Goal: Information Seeking & Learning: Compare options

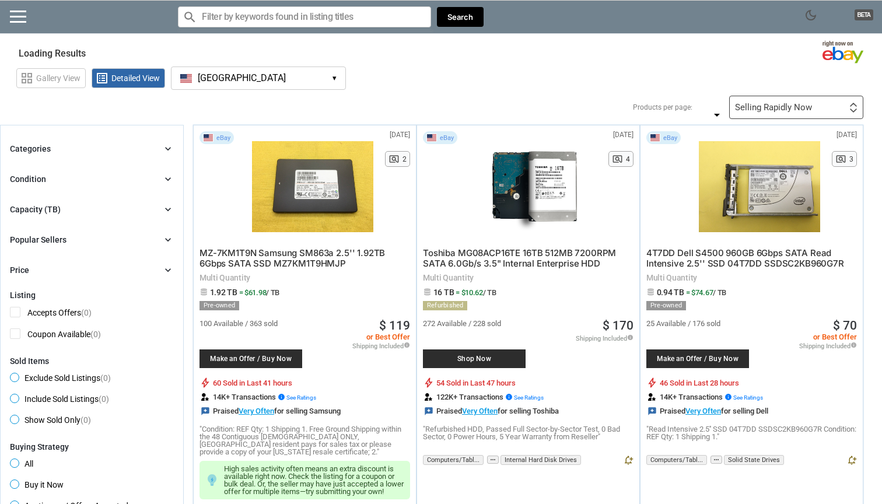
click at [276, 70] on button "[GEOGRAPHIC_DATA] [GEOGRAPHIC_DATA] ▾" at bounding box center [258, 78] width 175 height 23
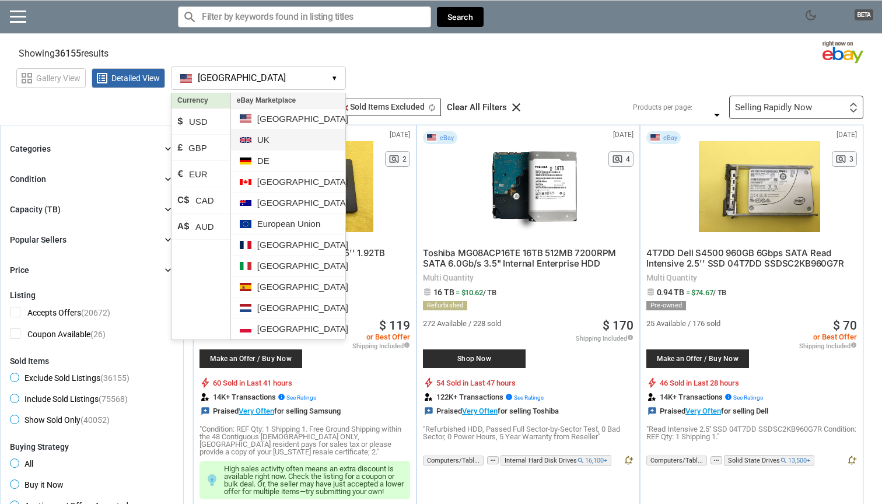
click at [257, 140] on li "UK" at bounding box center [288, 140] width 114 height 21
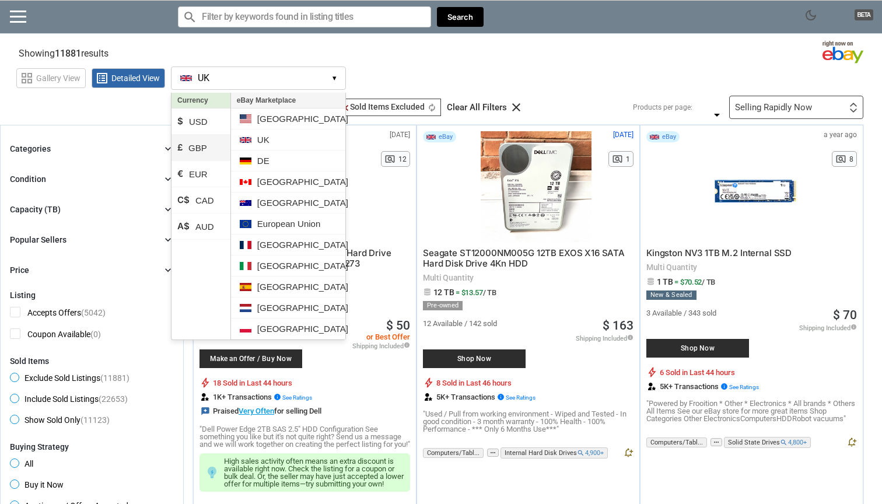
click at [196, 149] on li "£ GBP" at bounding box center [201, 148] width 59 height 26
click at [662, 57] on section "Showing 11881 results Loading Results (49.10%)" at bounding box center [441, 51] width 882 height 23
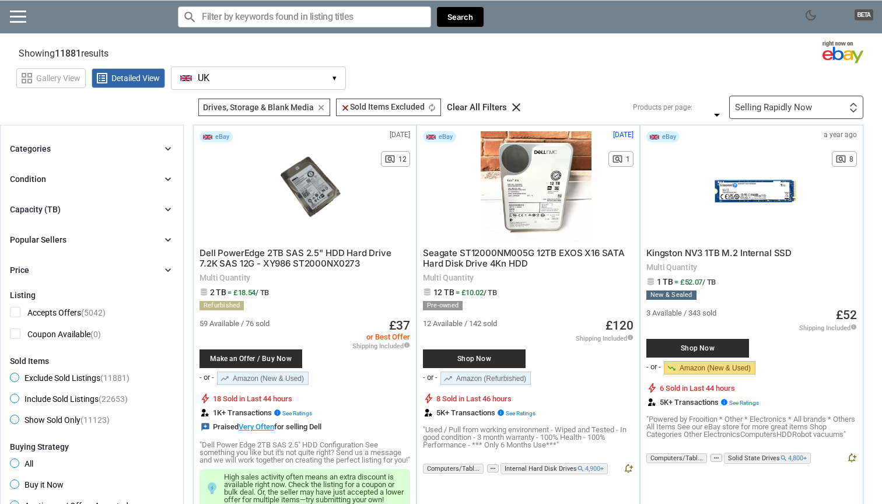
click at [31, 146] on div "Categories" at bounding box center [30, 149] width 41 height 12
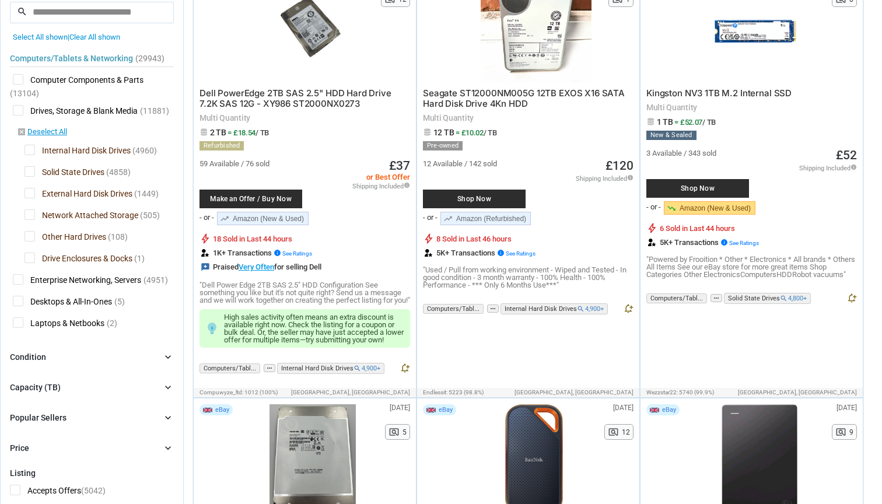
scroll to position [161, 0]
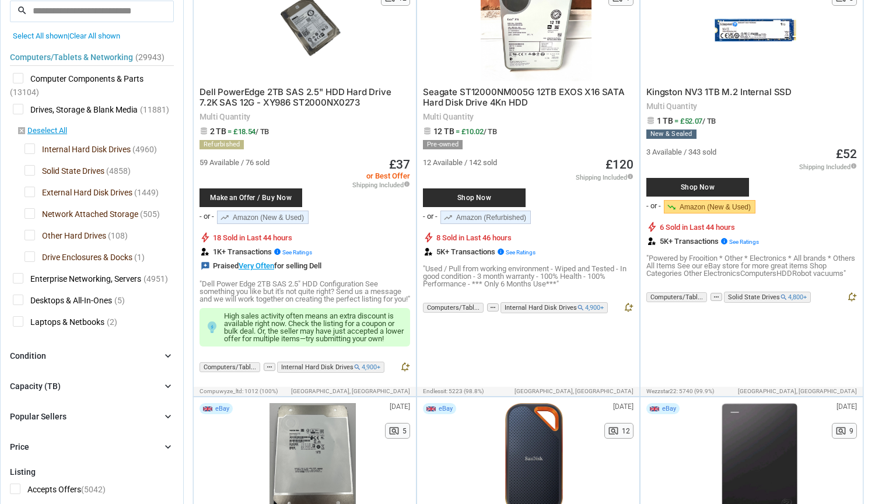
click at [30, 190] on span "External Hard Disk Drives" at bounding box center [79, 194] width 108 height 15
click at [29, 214] on span "Network Attached Storage" at bounding box center [82, 215] width 114 height 15
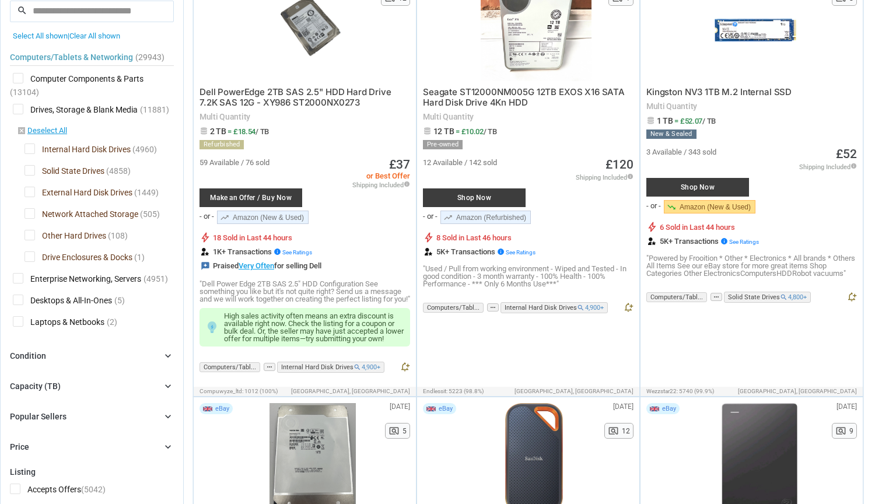
drag, startPoint x: 25, startPoint y: 236, endPoint x: 27, endPoint y: 244, distance: 8.4
click at [25, 236] on div at bounding box center [441, 252] width 882 height 504
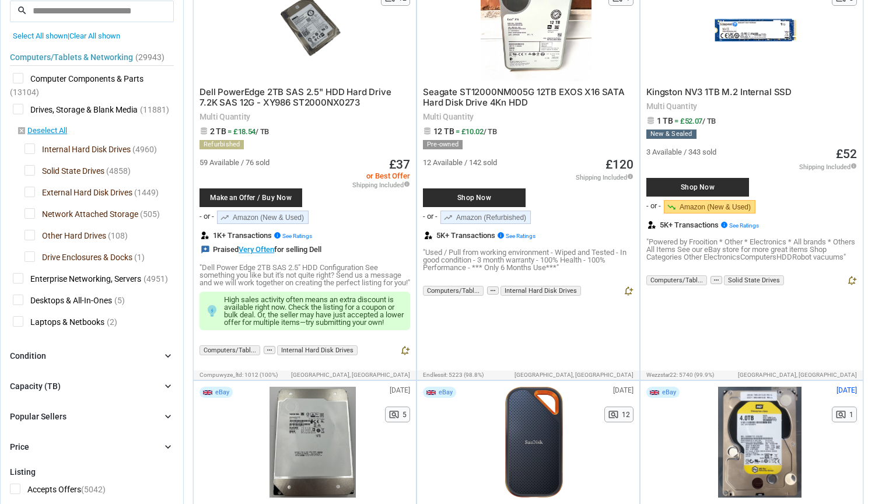
drag, startPoint x: 33, startPoint y: 234, endPoint x: 29, endPoint y: 245, distance: 11.3
click at [33, 235] on span "Other Hard Drives" at bounding box center [66, 237] width 82 height 15
click at [26, 257] on span "Drive Enclosures & Docks" at bounding box center [79, 259] width 108 height 15
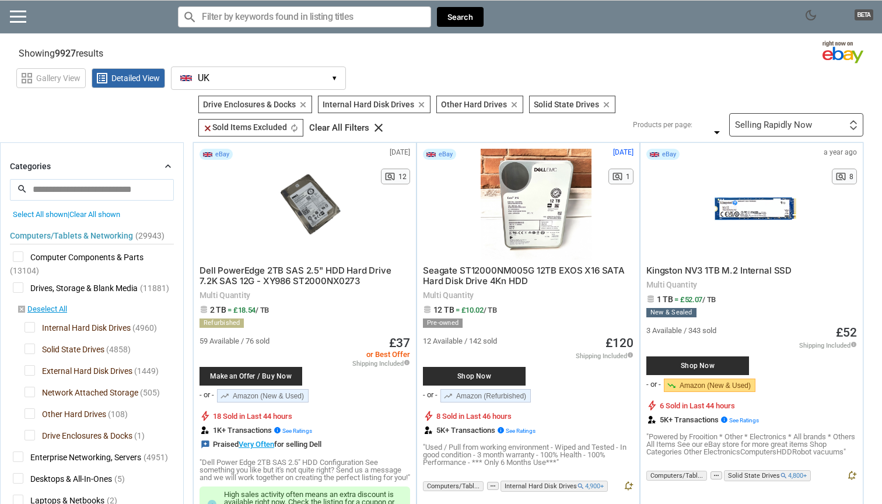
click at [126, 255] on span "Computer Components & Parts" at bounding box center [78, 259] width 131 height 15
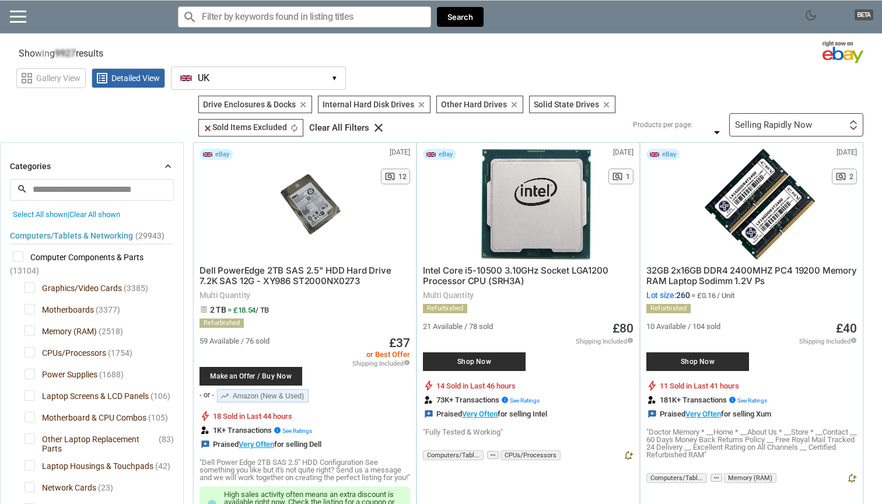
click at [126, 255] on span "Computer Components & Parts" at bounding box center [78, 259] width 131 height 15
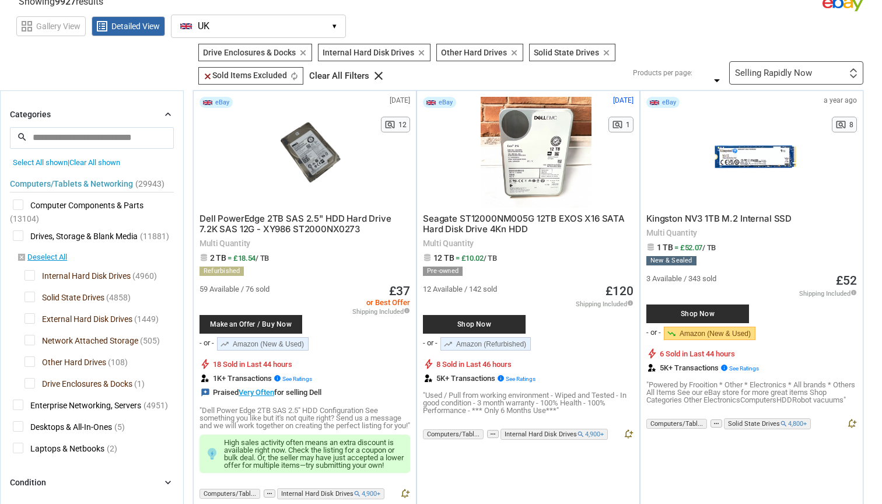
scroll to position [99, 0]
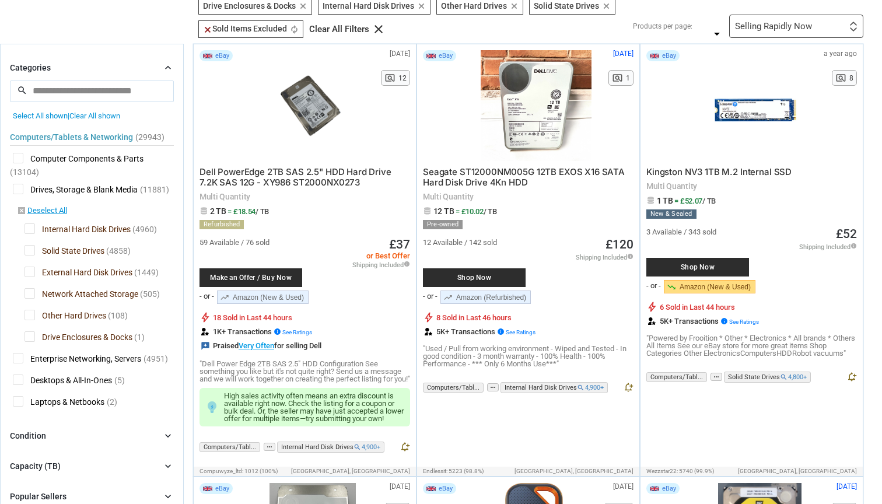
click at [120, 231] on span "Internal Hard Disk Drives" at bounding box center [78, 231] width 106 height 15
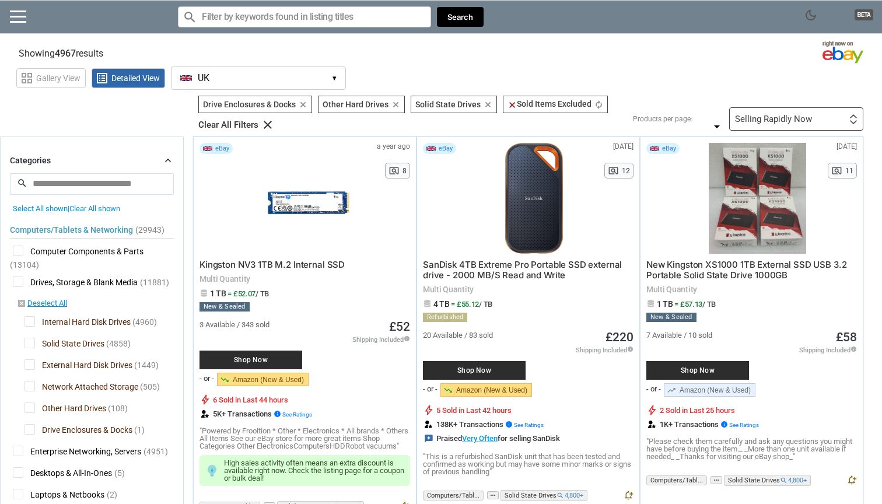
click at [791, 120] on div "Selling Rapidly Now" at bounding box center [773, 119] width 77 height 9
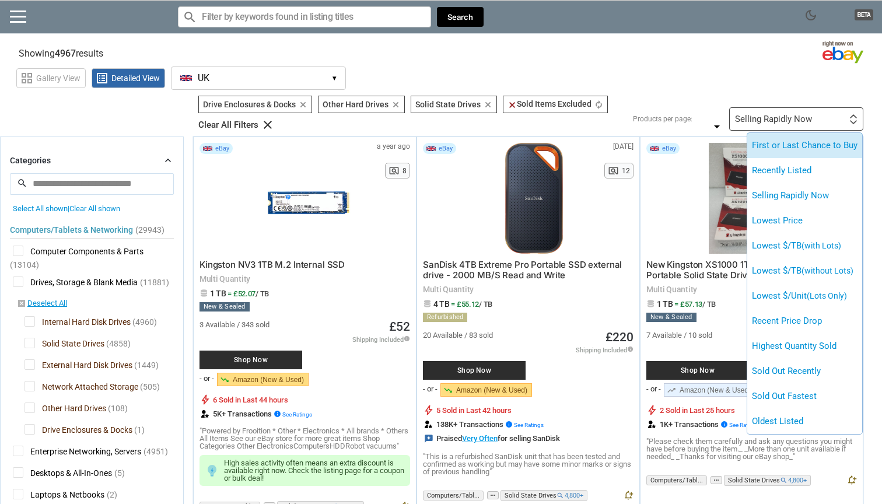
click at [801, 145] on li "First or Last Chance to Buy" at bounding box center [805, 145] width 115 height 25
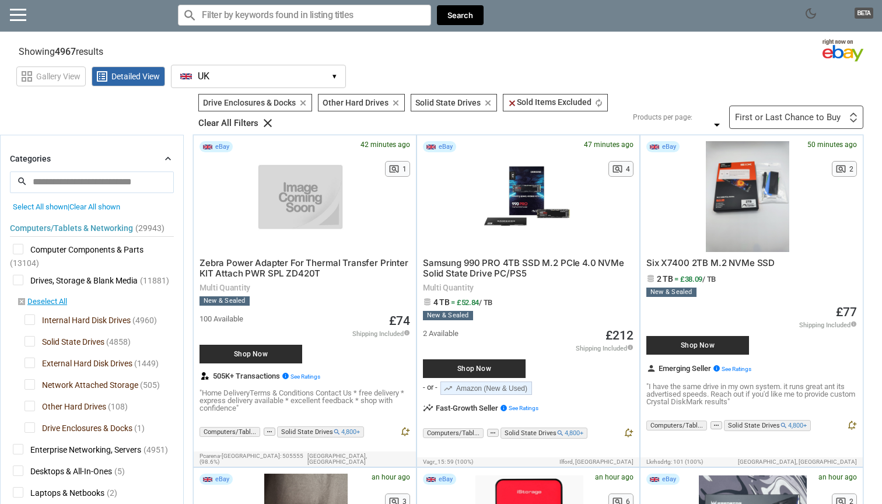
scroll to position [0, 1]
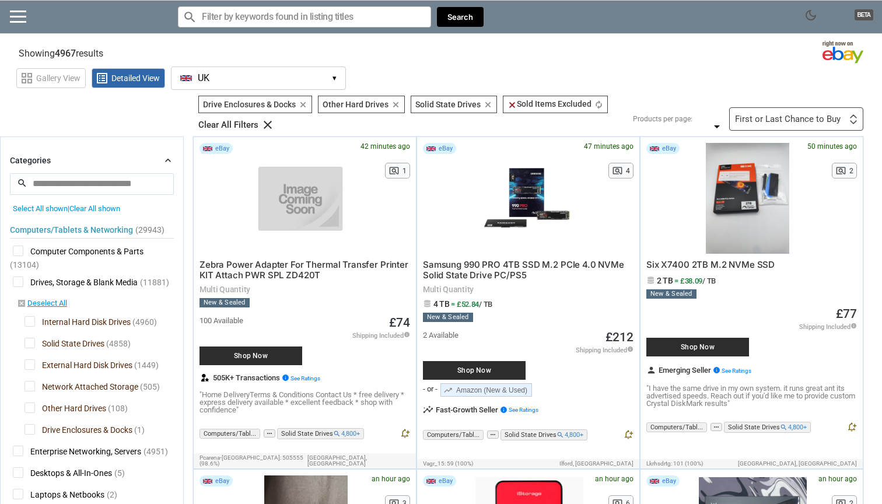
click at [809, 117] on div "First or Last Chance to Buy" at bounding box center [788, 119] width 106 height 9
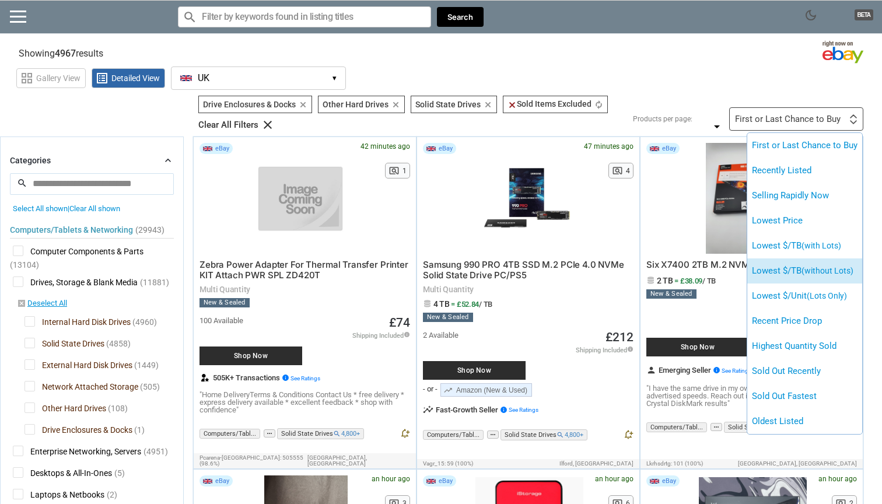
scroll to position [0, 0]
click at [787, 264] on li "Lowest $/TB (without Lots)" at bounding box center [805, 271] width 115 height 25
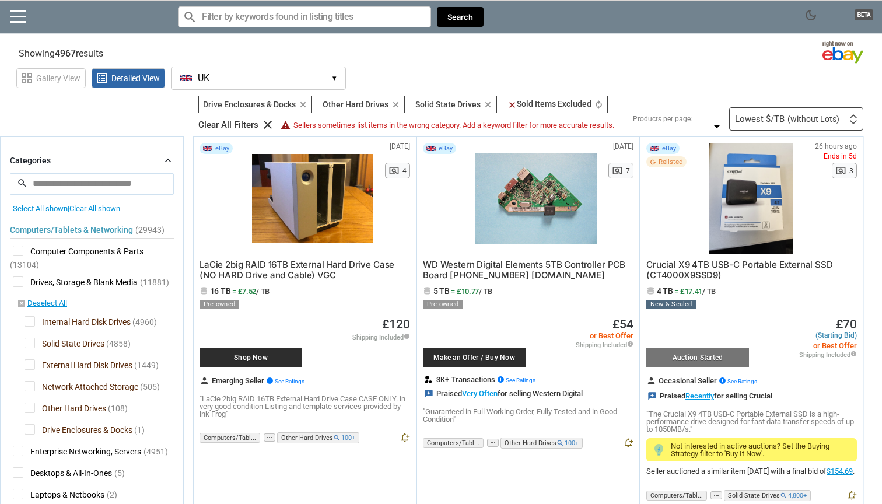
click at [441, 104] on span "Solid State Drives" at bounding box center [448, 104] width 65 height 9
click at [269, 14] on input "Search for models" at bounding box center [304, 16] width 253 height 21
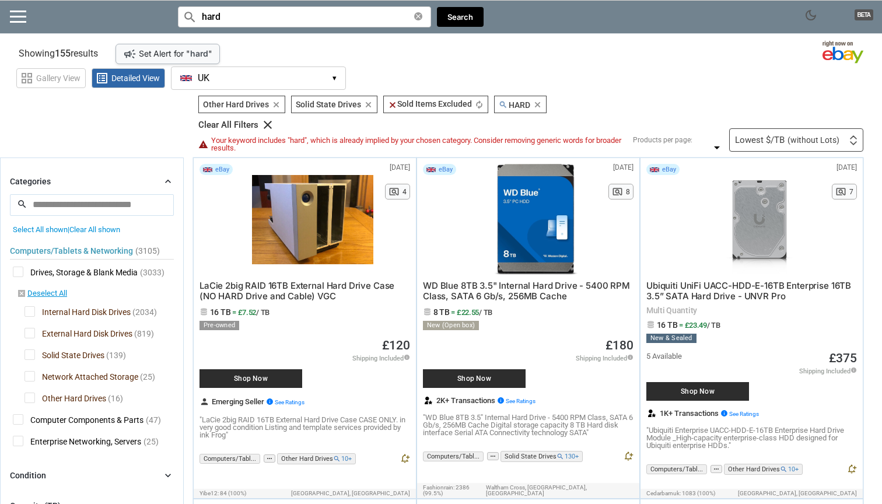
type input "hard"
click at [525, 103] on span "search HARD" at bounding box center [515, 104] width 32 height 9
click at [537, 106] on icon "clear" at bounding box center [537, 104] width 9 height 9
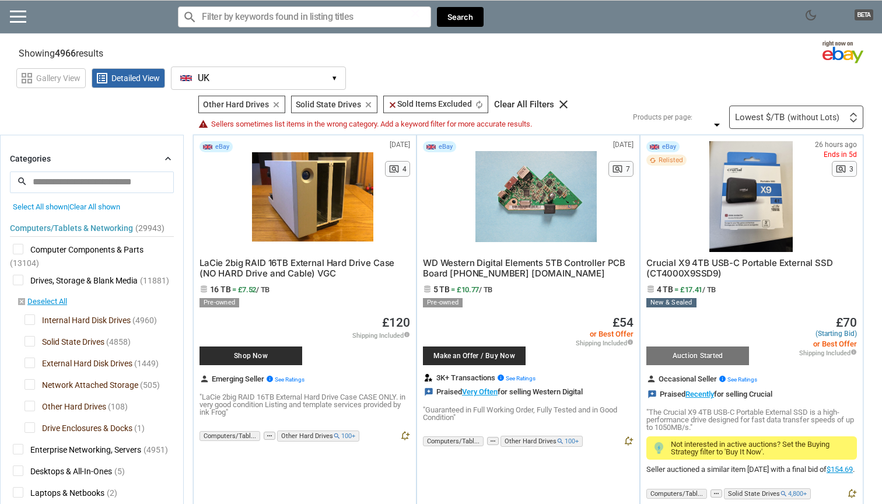
click at [218, 104] on span "Other Hard Drives" at bounding box center [236, 104] width 66 height 9
click at [227, 104] on span "Other Hard Drives" at bounding box center [236, 104] width 66 height 9
click at [17, 16] on span at bounding box center [18, 17] width 16 height 2
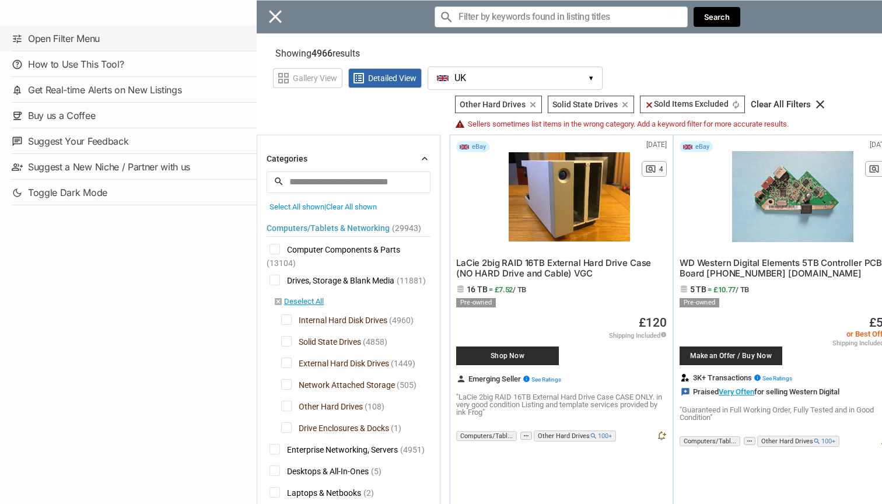
click at [65, 40] on link "tune Open Filter Menu" at bounding box center [128, 39] width 257 height 26
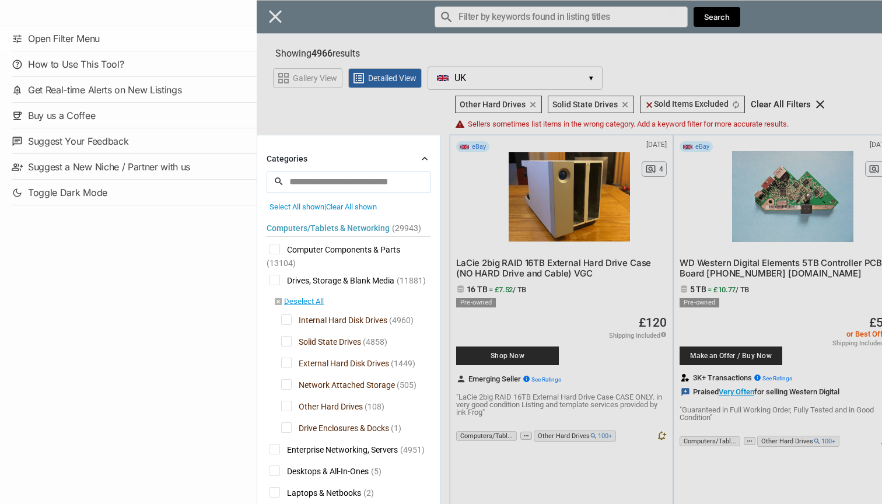
click at [393, 228] on div "Close menu" at bounding box center [698, 252] width 882 height 504
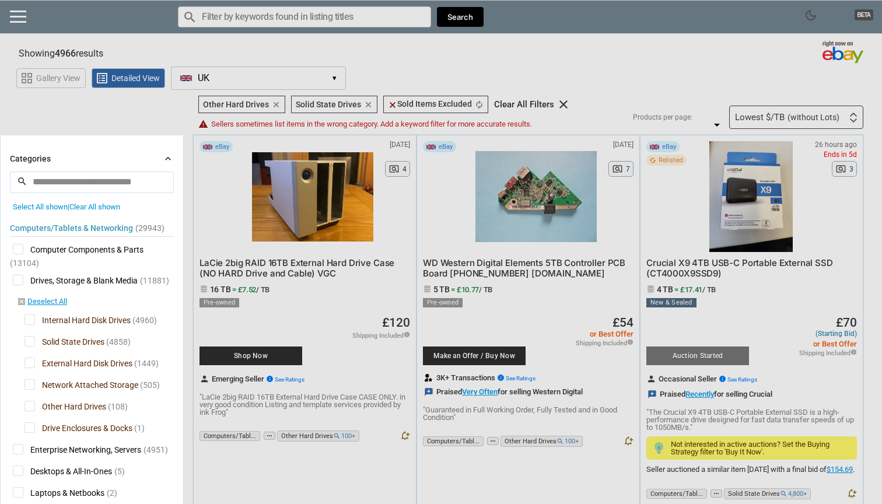
click at [158, 240] on div "Computers/Tablets & Networking (29943) [L1] Computer Components & Parts (13104)…" at bounding box center [92, 357] width 164 height 292
click at [152, 279] on span "(11881) [L2]" at bounding box center [154, 280] width 29 height 9
click at [201, 46] on div at bounding box center [441, 252] width 882 height 504
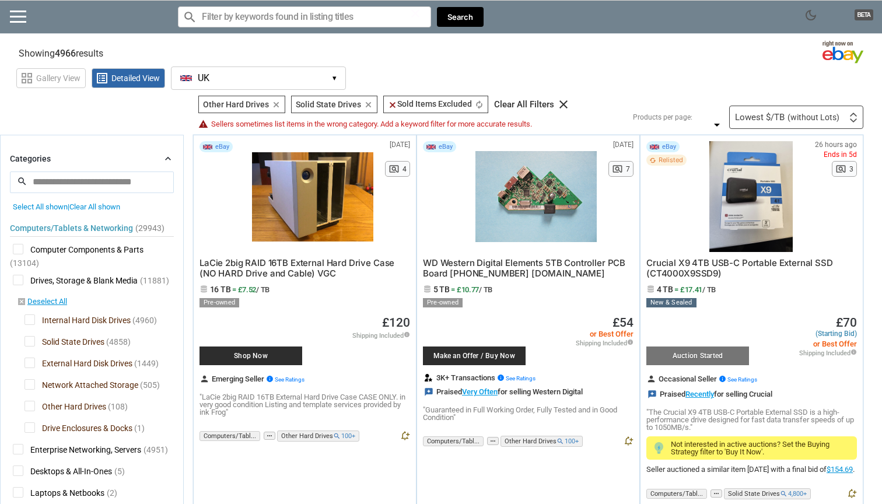
click at [327, 8] on input "Search for models" at bounding box center [304, 16] width 253 height 21
click at [773, 119] on div "Lowest $/TB (without Lots)" at bounding box center [787, 117] width 104 height 9
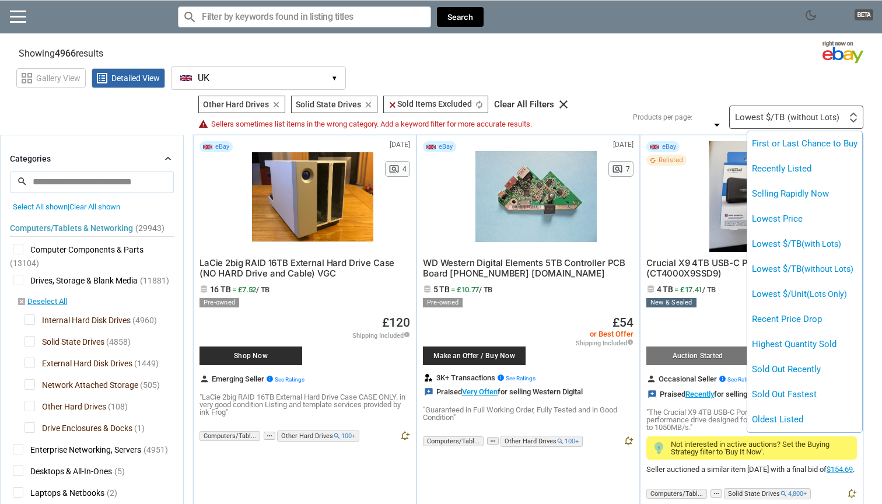
click at [766, 75] on div at bounding box center [441, 252] width 882 height 504
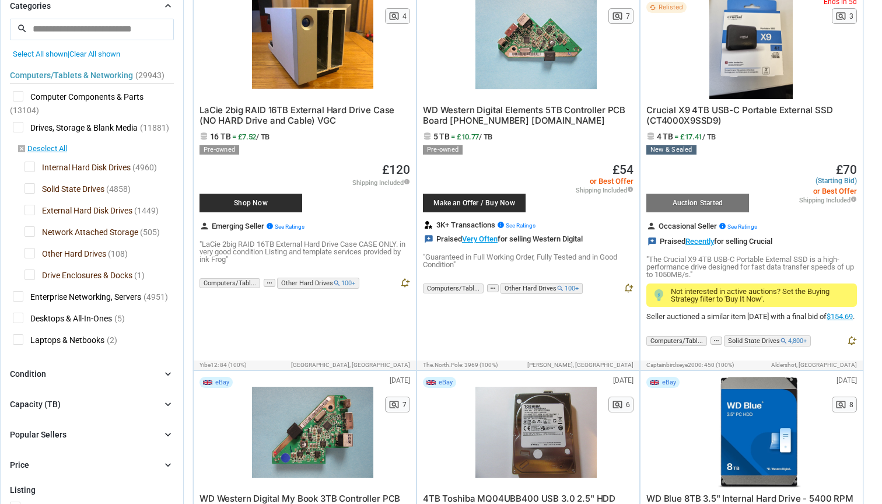
scroll to position [153, 0]
click at [30, 252] on span "Other Hard Drives" at bounding box center [66, 254] width 82 height 15
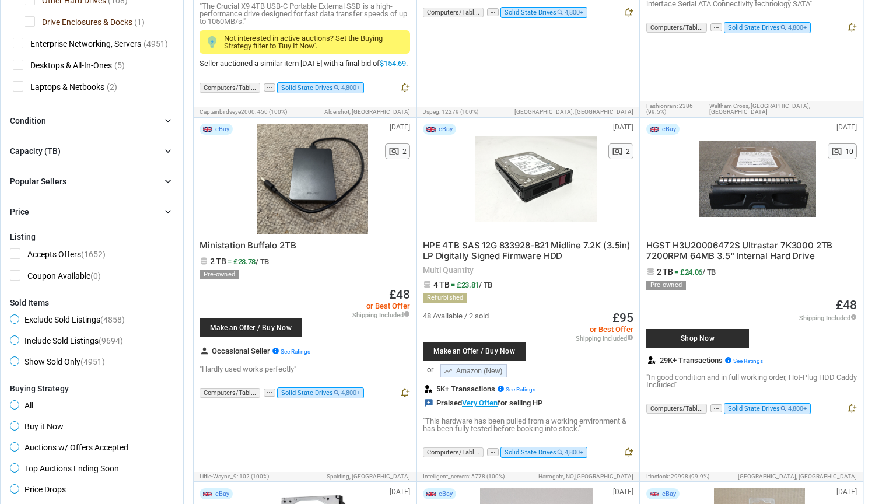
scroll to position [397, 0]
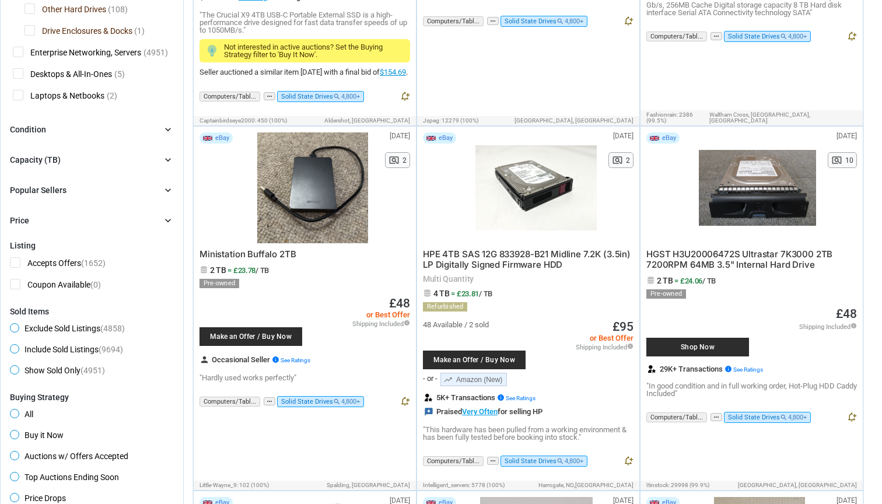
click at [162, 130] on div "chevron_right" at bounding box center [168, 130] width 12 height 12
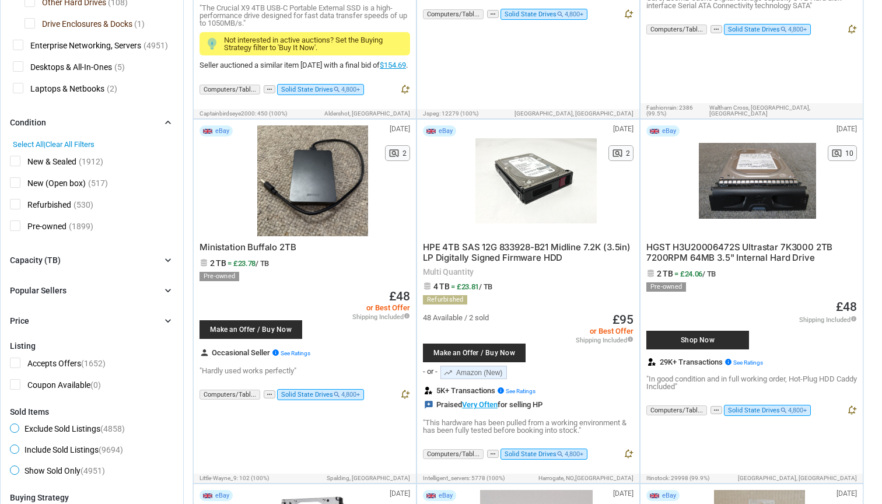
scroll to position [400, 0]
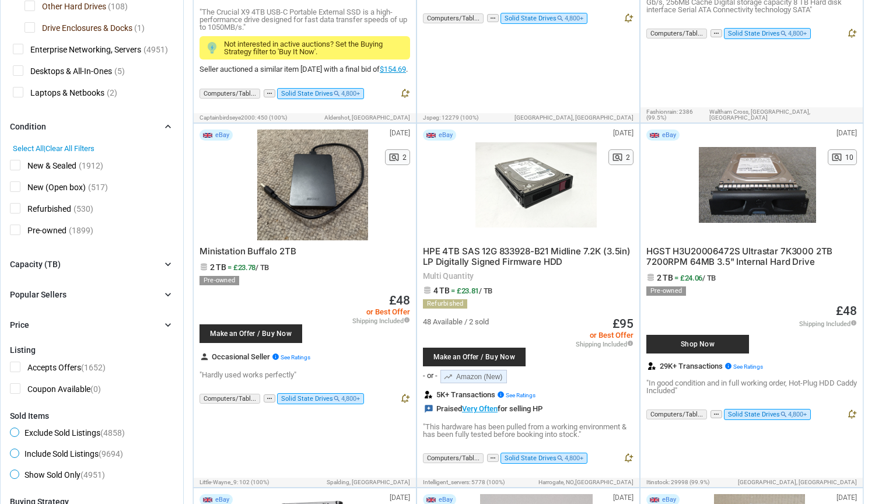
click at [17, 232] on span "Pre-owned" at bounding box center [38, 232] width 57 height 15
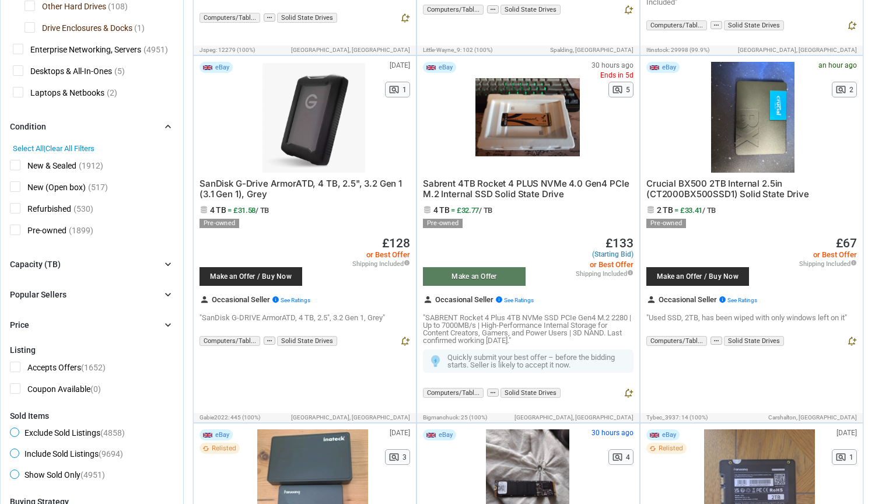
click at [18, 212] on span "Refurbished" at bounding box center [40, 210] width 61 height 15
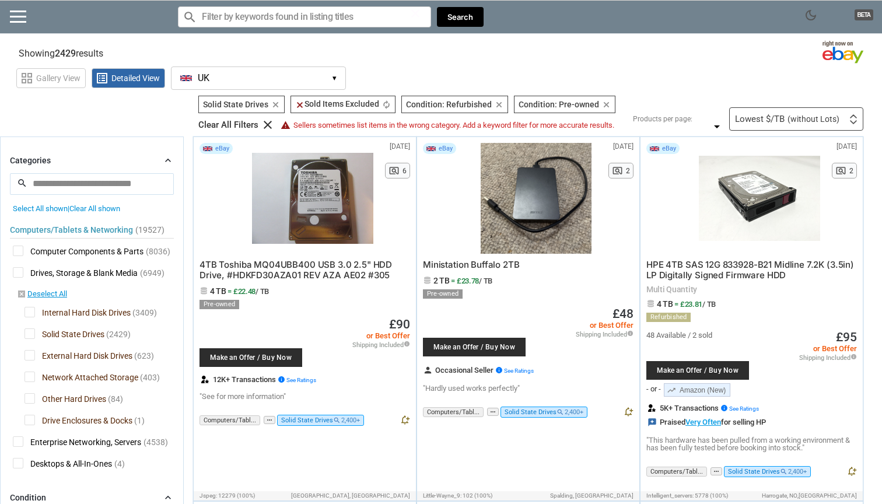
click at [804, 105] on div "Filters 4 Solid State Drives Solid State Drives clear clear Sold Items Excluded…" at bounding box center [527, 113] width 674 height 35
click at [789, 117] on span "(without Lots)" at bounding box center [814, 119] width 52 height 8
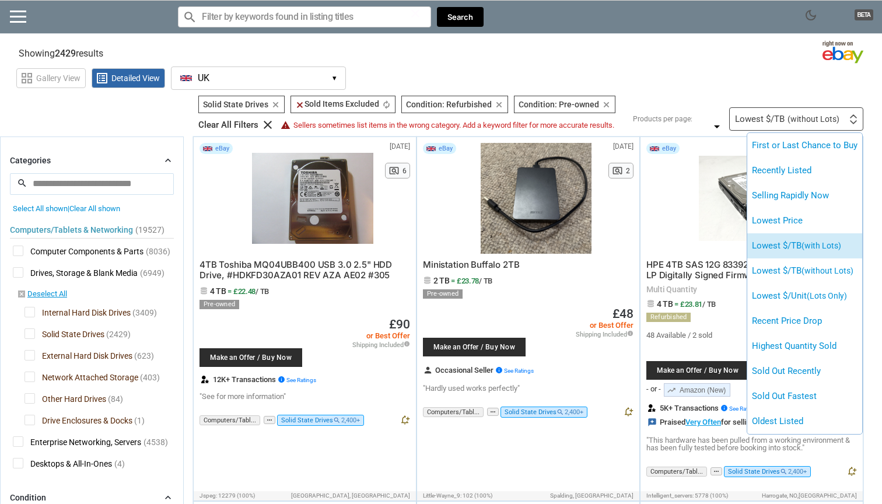
click at [822, 243] on span "(with Lots)" at bounding box center [822, 245] width 40 height 9
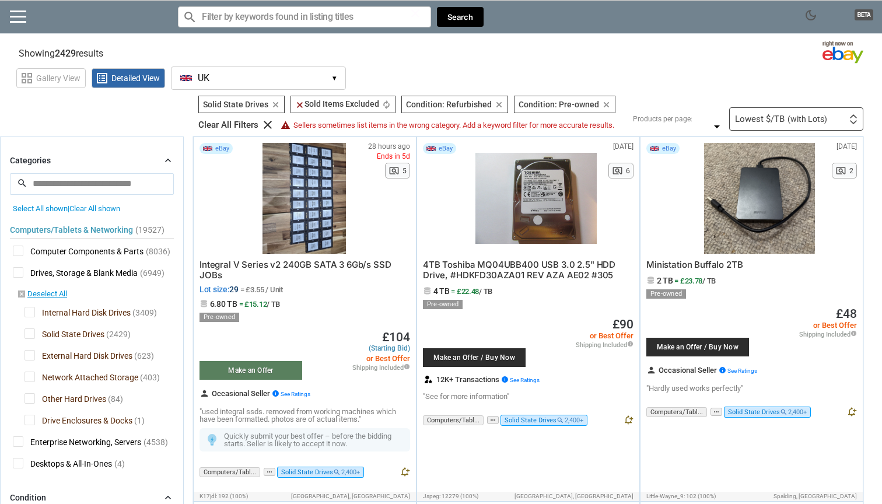
click at [314, 220] on div at bounding box center [304, 198] width 104 height 111
click at [833, 111] on div "Lowest $/TB (with Lots) First or Last Chance to Buy Recently Listed Selling Rap…" at bounding box center [796, 118] width 134 height 23
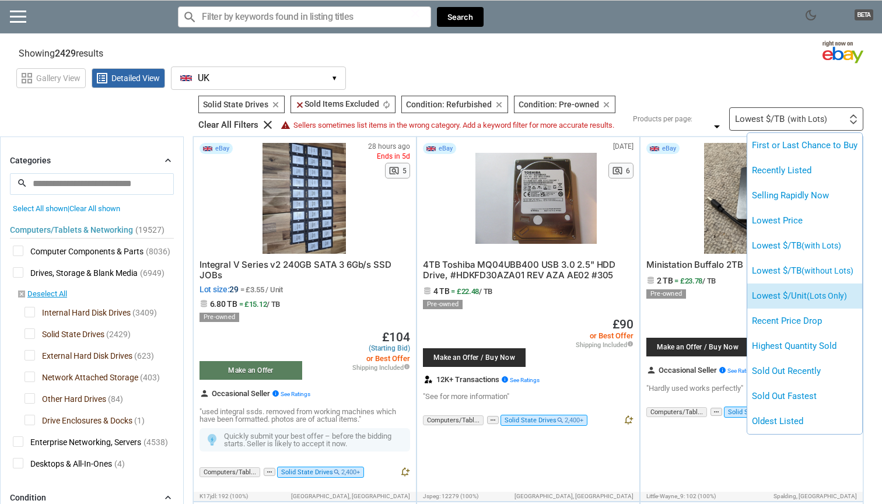
click at [826, 291] on span "(Lots Only)" at bounding box center [827, 295] width 40 height 9
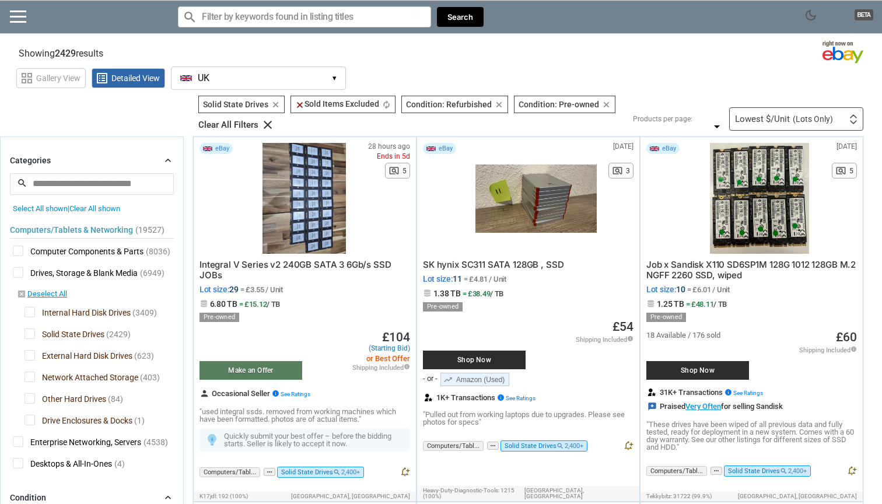
click at [538, 263] on span "SK hynix SC311 SATA 128GB , SSD" at bounding box center [493, 264] width 141 height 11
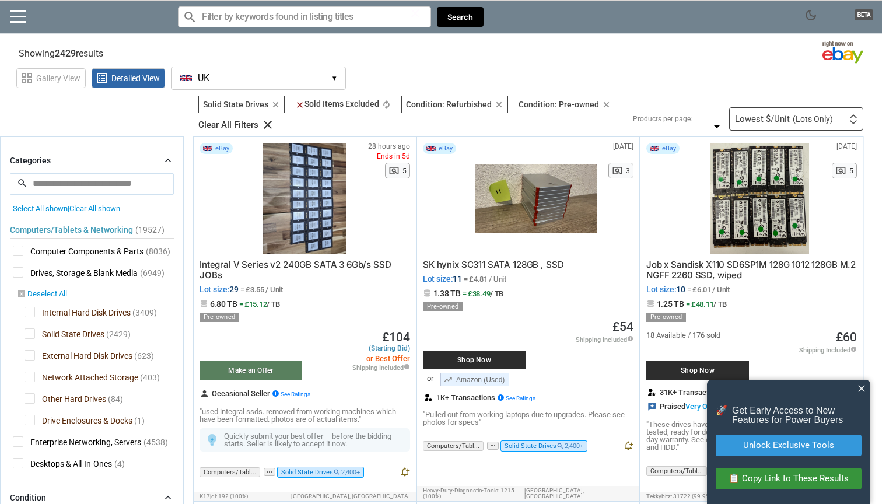
click at [858, 391] on span "close" at bounding box center [862, 389] width 12 height 12
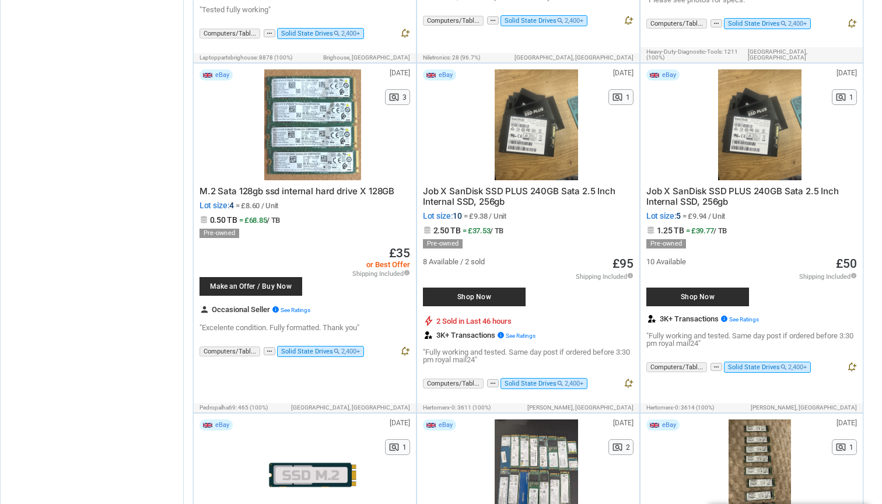
scroll to position [1132, 0]
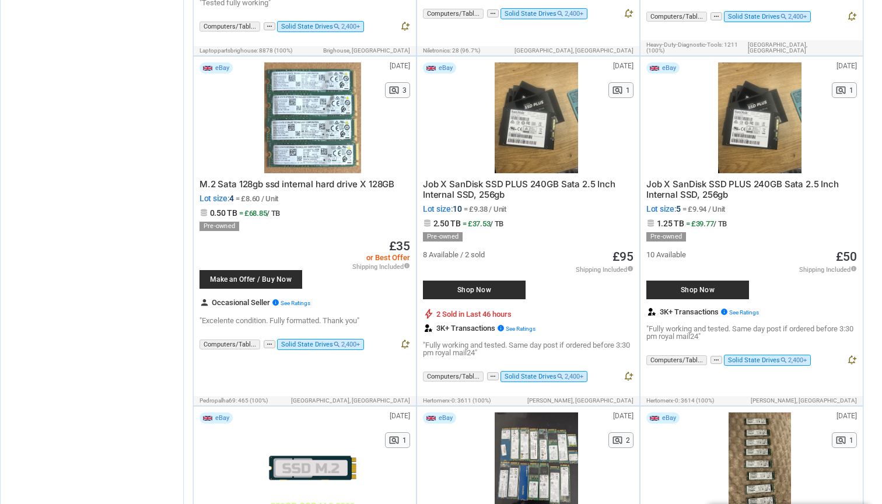
click at [760, 127] on div at bounding box center [759, 117] width 121 height 111
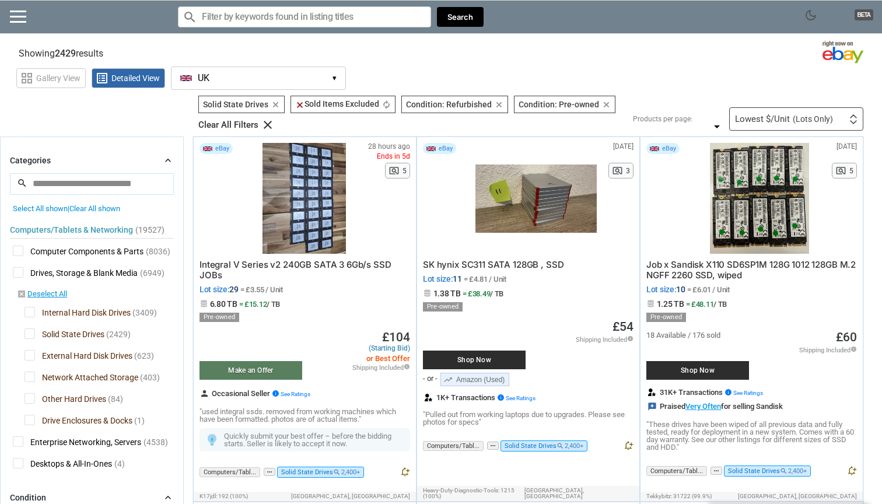
scroll to position [0, 0]
click at [277, 17] on input "Search for models" at bounding box center [304, 16] width 253 height 21
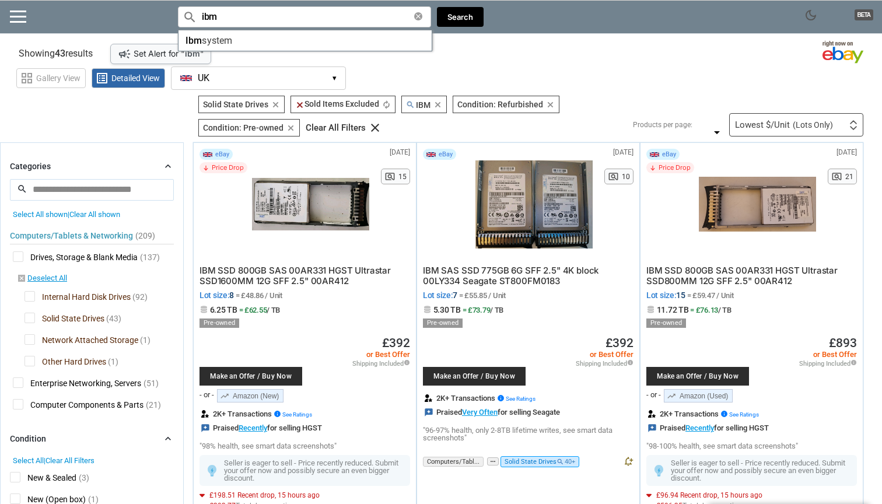
type input "ibm"
click at [778, 125] on div "Lowest $/Unit (Lots Only)" at bounding box center [784, 125] width 98 height 9
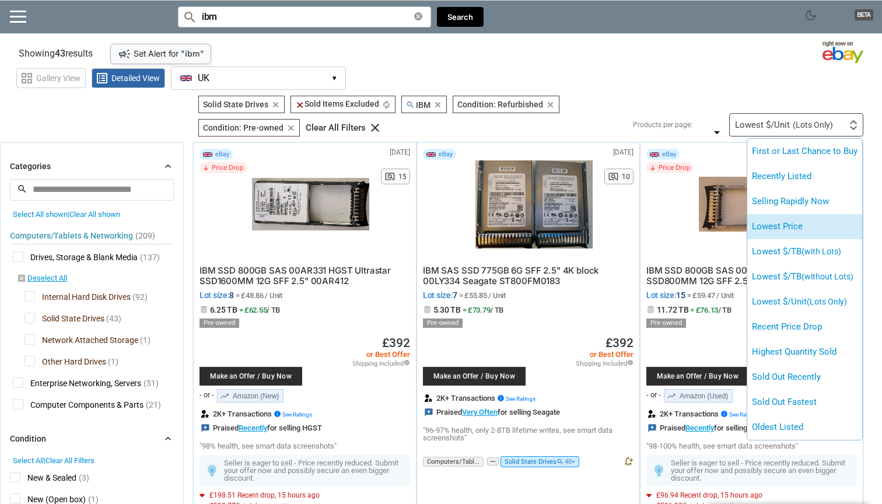
click at [818, 225] on li "Lowest Price" at bounding box center [805, 226] width 115 height 25
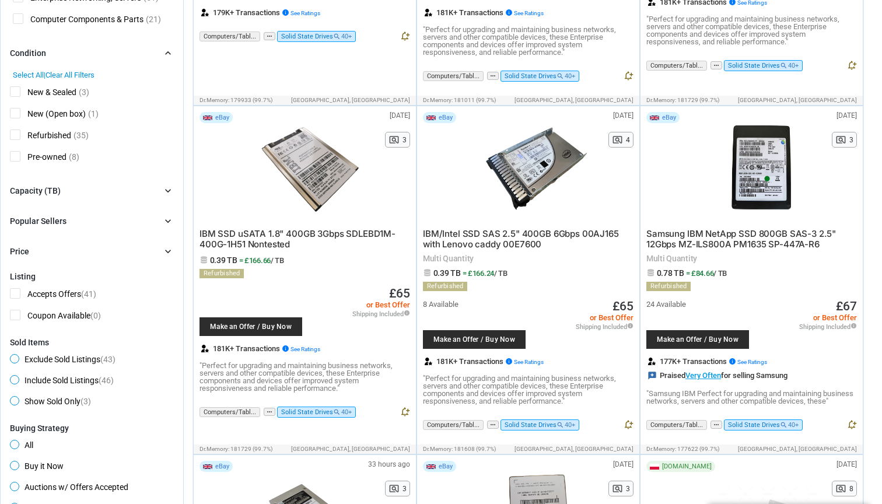
scroll to position [387, 0]
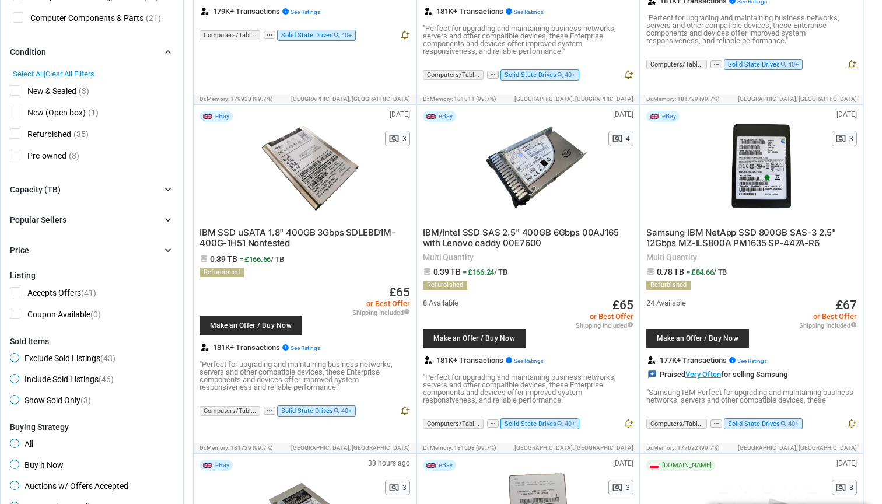
click at [160, 250] on div "Price chevron_right" at bounding box center [92, 250] width 164 height 14
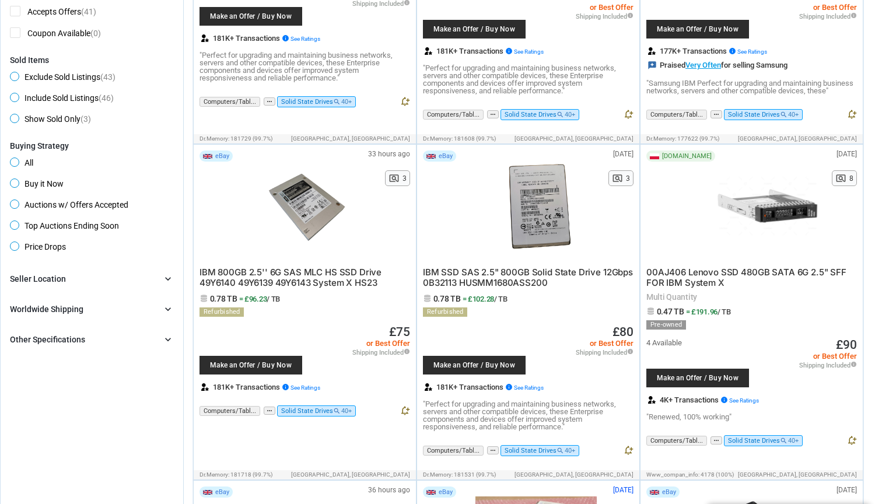
scroll to position [698, 0]
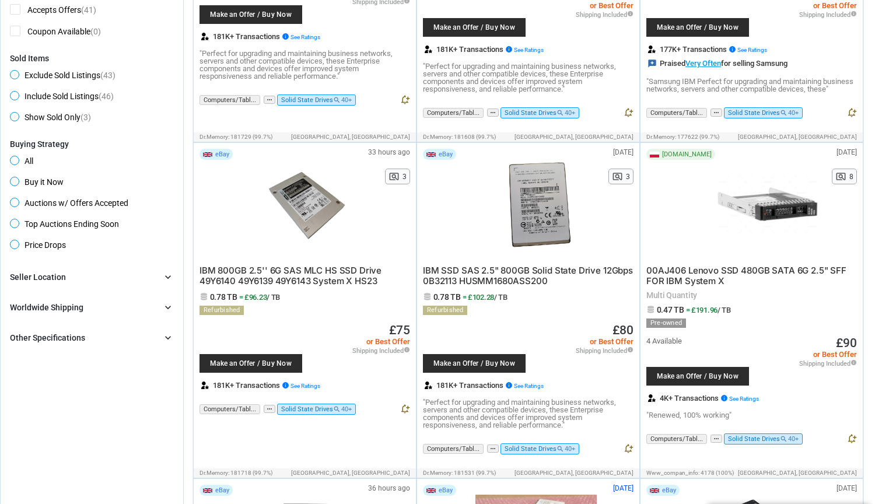
click at [111, 326] on div "Brand chevron_right search Select All | Clear All Filters Model chevron_right s…" at bounding box center [92, 307] width 164 height 75
click at [101, 337] on div "Other Specifications chevron_right" at bounding box center [92, 338] width 164 height 14
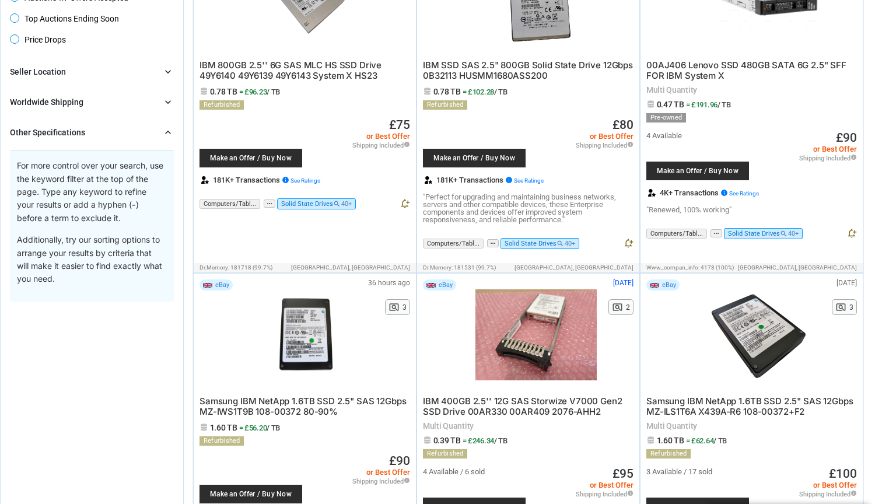
scroll to position [906, 0]
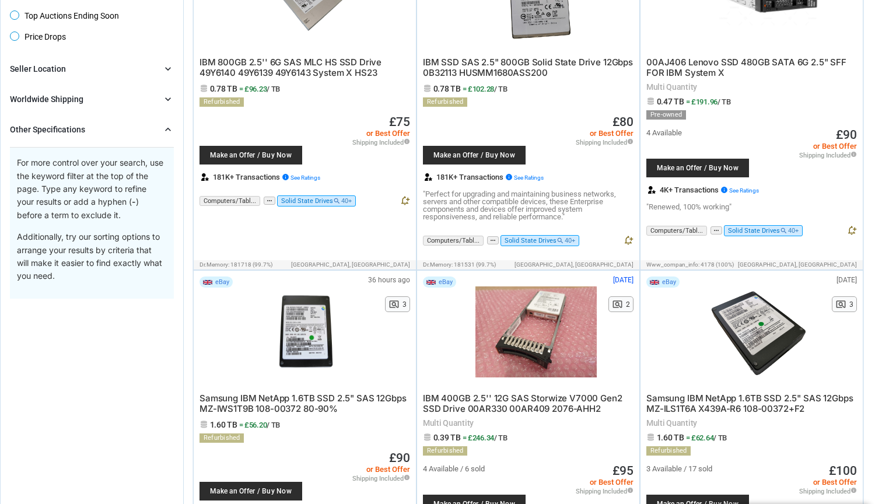
click at [166, 131] on icon "chevron_right" at bounding box center [168, 130] width 12 height 12
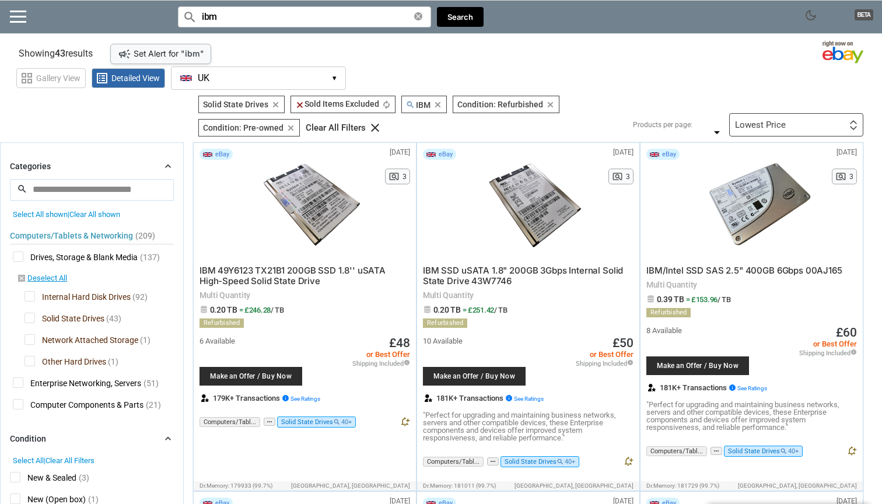
scroll to position [0, 0]
click at [442, 102] on icon "clear" at bounding box center [438, 104] width 9 height 9
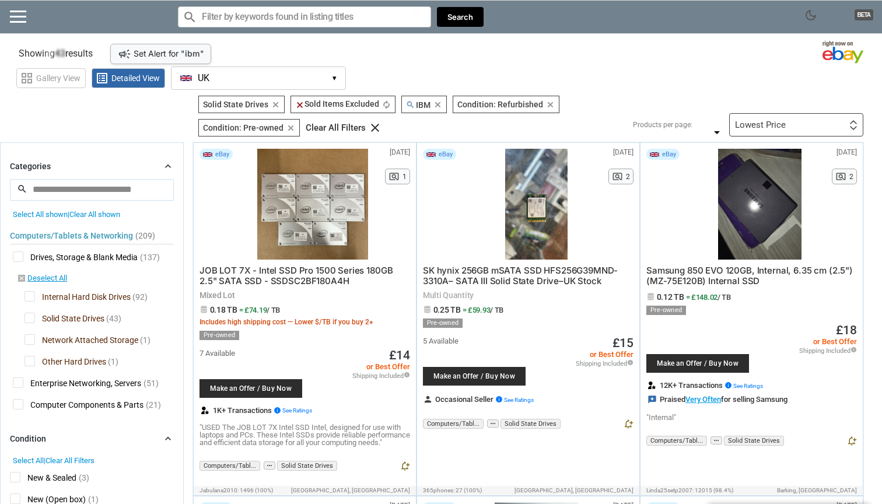
click at [351, 13] on input "Search for models" at bounding box center [304, 16] width 253 height 21
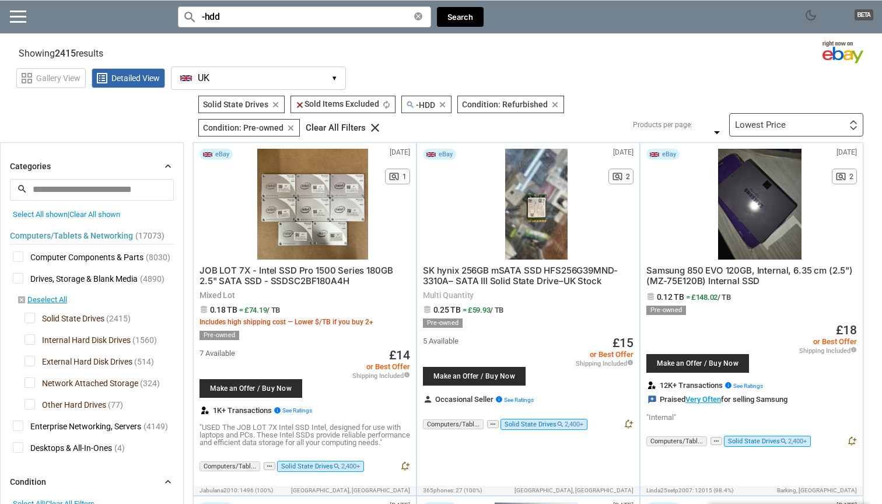
type input "-hdd"
click at [746, 123] on div "Lowest Price" at bounding box center [760, 125] width 51 height 9
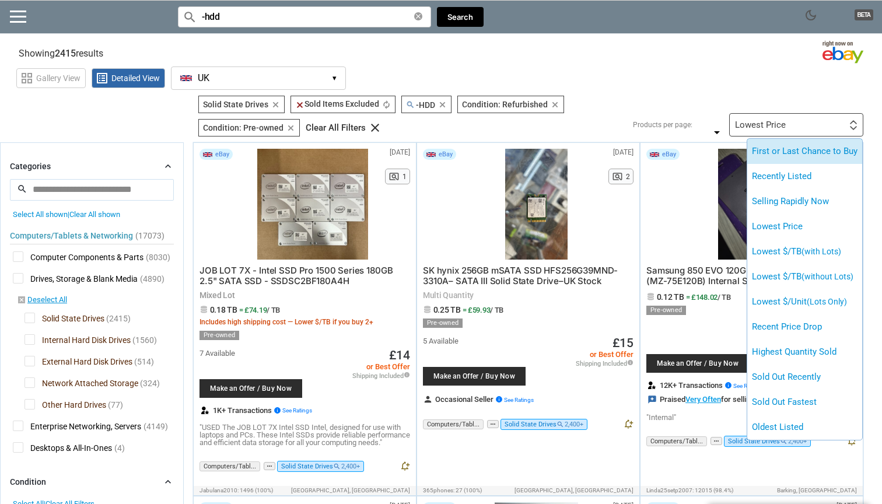
click at [778, 153] on li "First or Last Chance to Buy" at bounding box center [805, 151] width 115 height 25
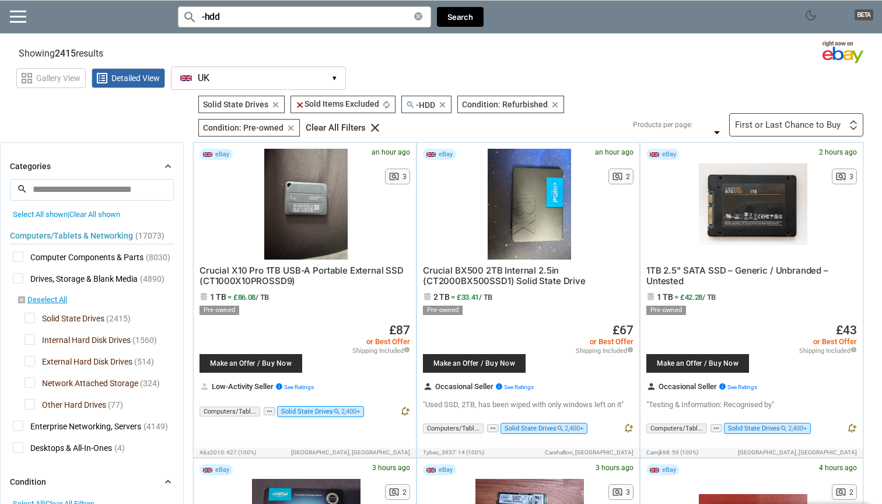
click at [790, 128] on div "First or Last Chance to Buy" at bounding box center [788, 125] width 106 height 9
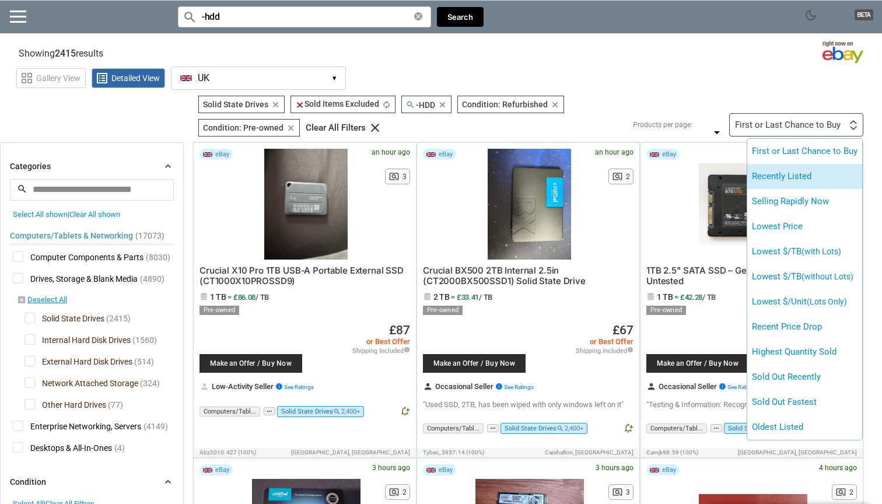
click at [805, 178] on li "Recently Listed" at bounding box center [805, 176] width 115 height 25
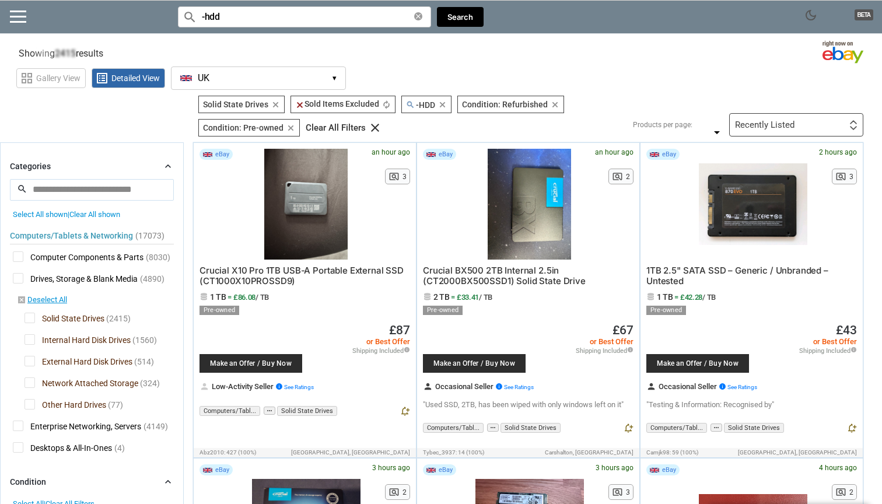
type input "*"
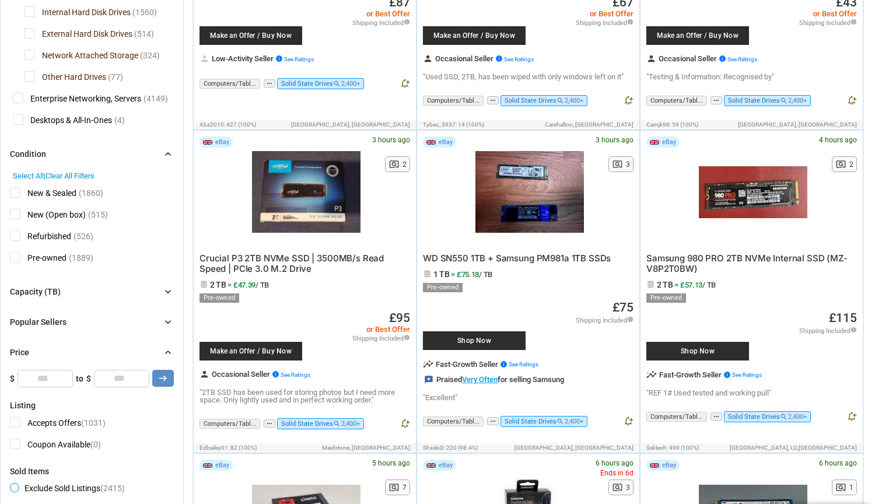
scroll to position [310, 0]
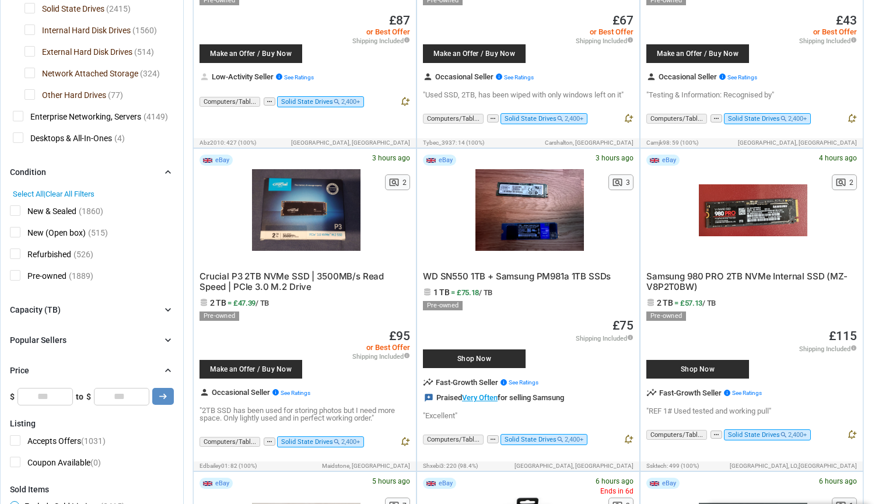
click at [89, 303] on div "Capacity (TB) chevron_right" at bounding box center [92, 310] width 164 height 14
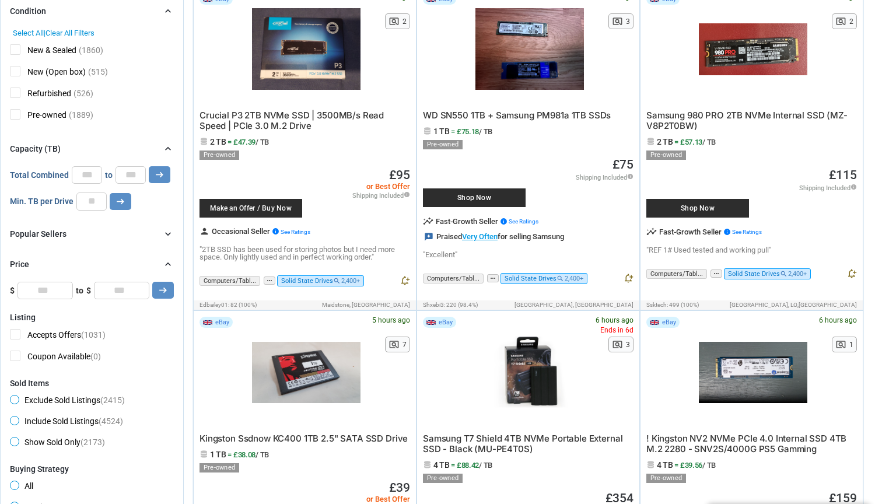
scroll to position [472, 1]
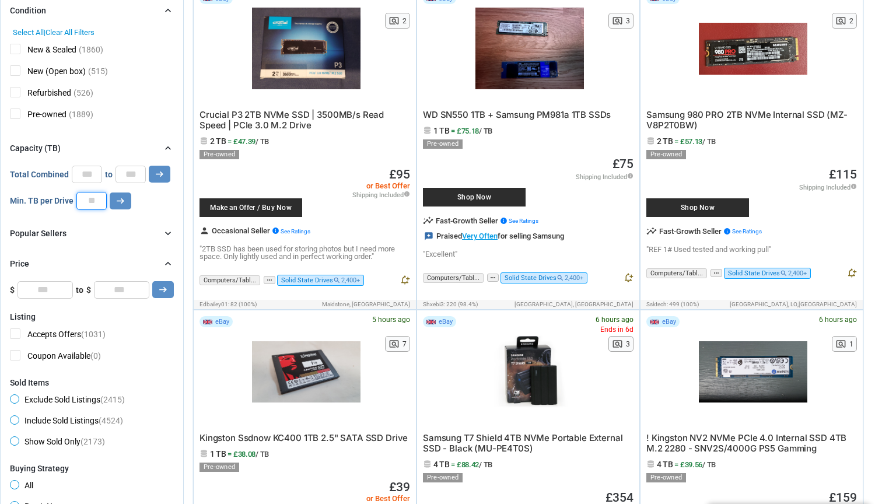
click at [90, 205] on input "number" at bounding box center [91, 201] width 30 height 18
type input "***"
click at [117, 202] on icon "arrow_right_alt" at bounding box center [120, 200] width 11 height 11
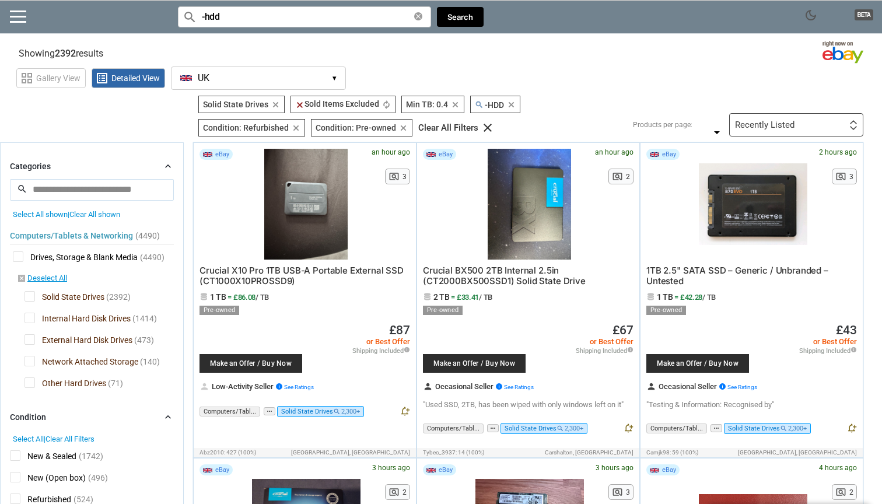
click at [775, 123] on div "Recently Listed" at bounding box center [765, 125] width 60 height 9
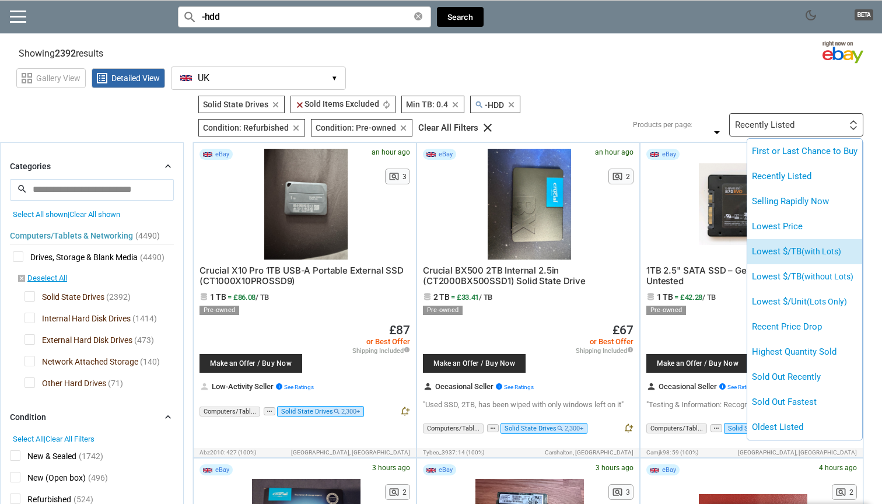
click at [833, 246] on li "Lowest $/TB (with Lots)" at bounding box center [805, 251] width 115 height 25
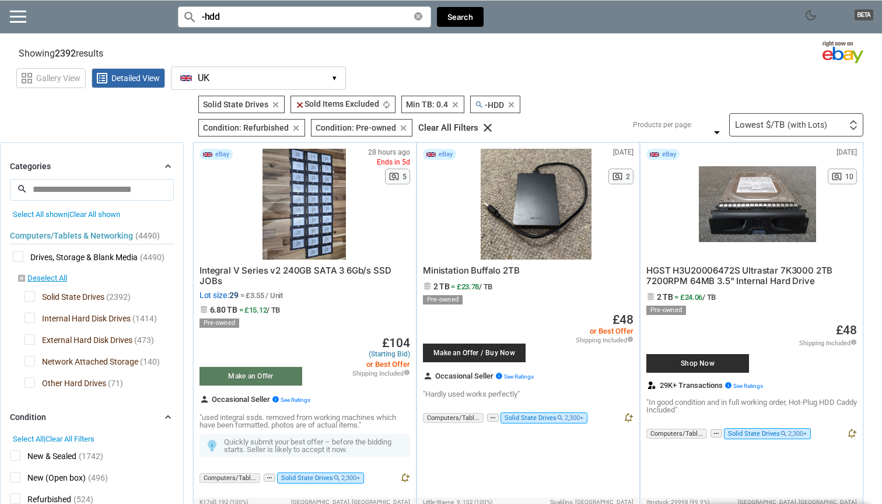
type input "*"
click at [333, 262] on div "Integral V Series v2 240GB SATA 3 6Gb/s SSD JOBs Lot size: 29 = £3.55 / Unit 6.…" at bounding box center [305, 344] width 211 height 169
drag, startPoint x: 27, startPoint y: 165, endPoint x: 318, endPoint y: 198, distance: 292.5
click at [318, 198] on div at bounding box center [304, 204] width 104 height 111
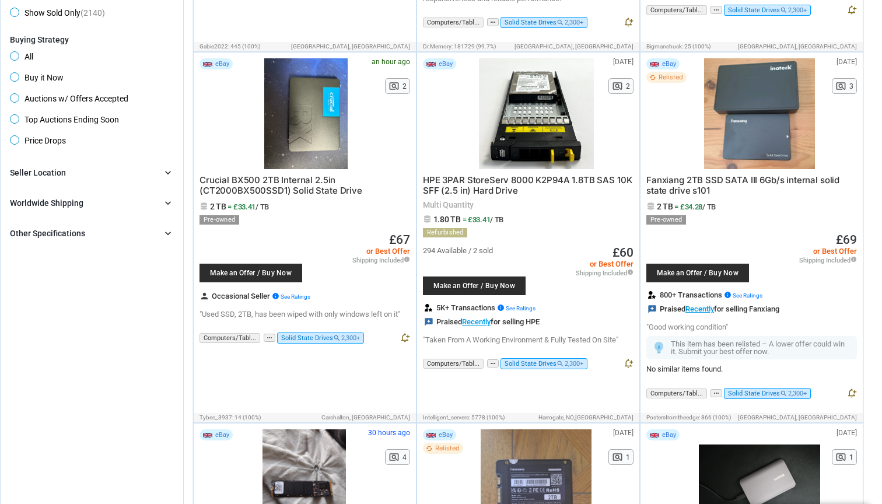
scroll to position [836, 0]
